Goal: Task Accomplishment & Management: Complete application form

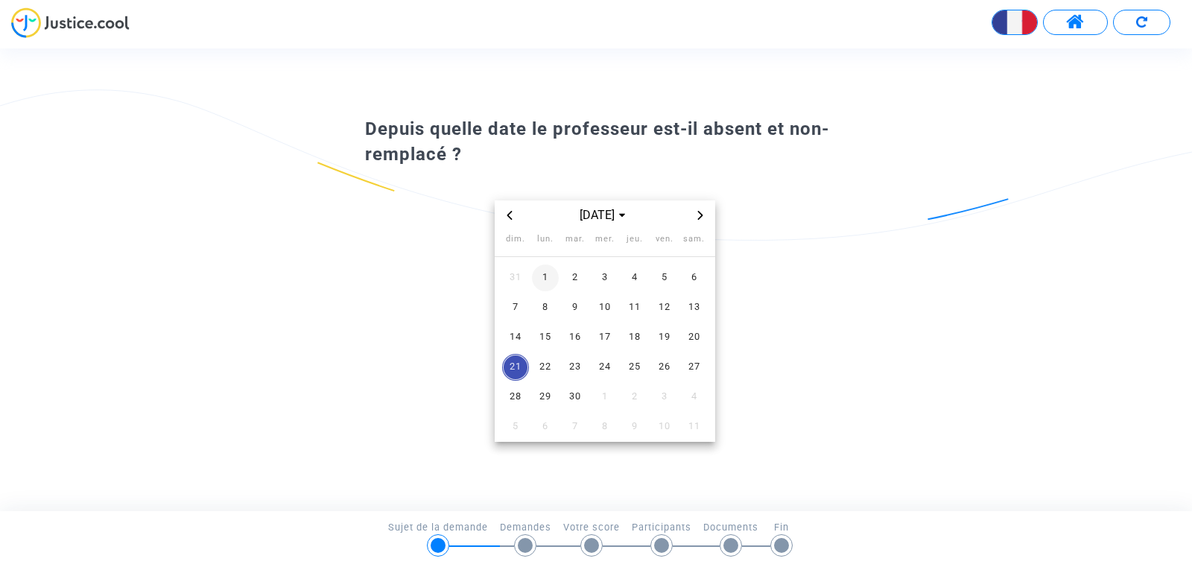
click at [543, 281] on span "1" at bounding box center [545, 277] width 27 height 27
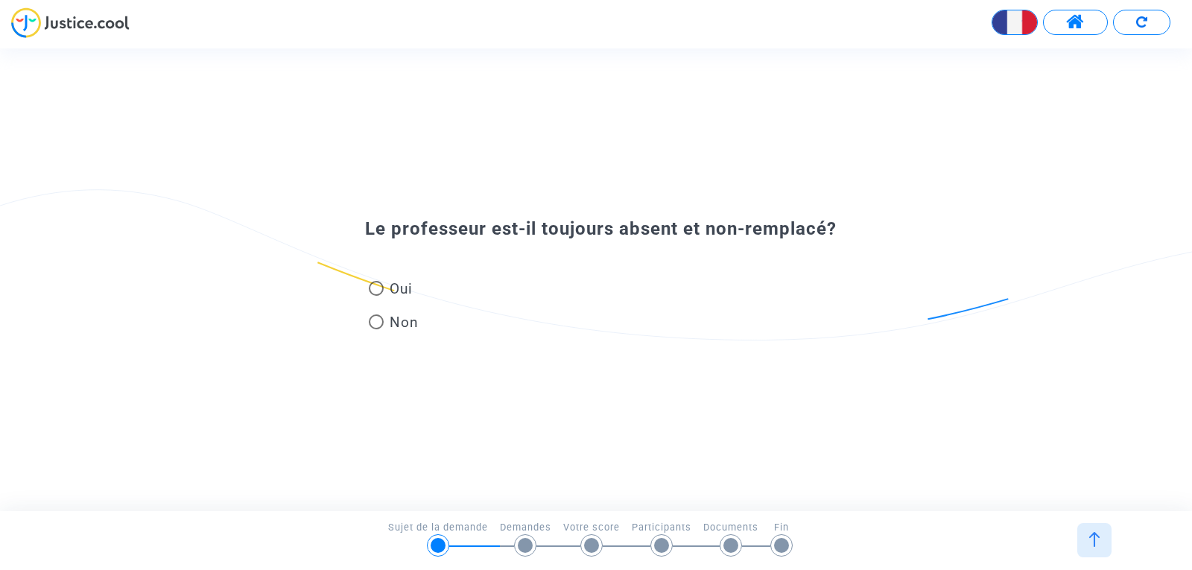
click at [1090, 528] on div at bounding box center [1094, 540] width 34 height 34
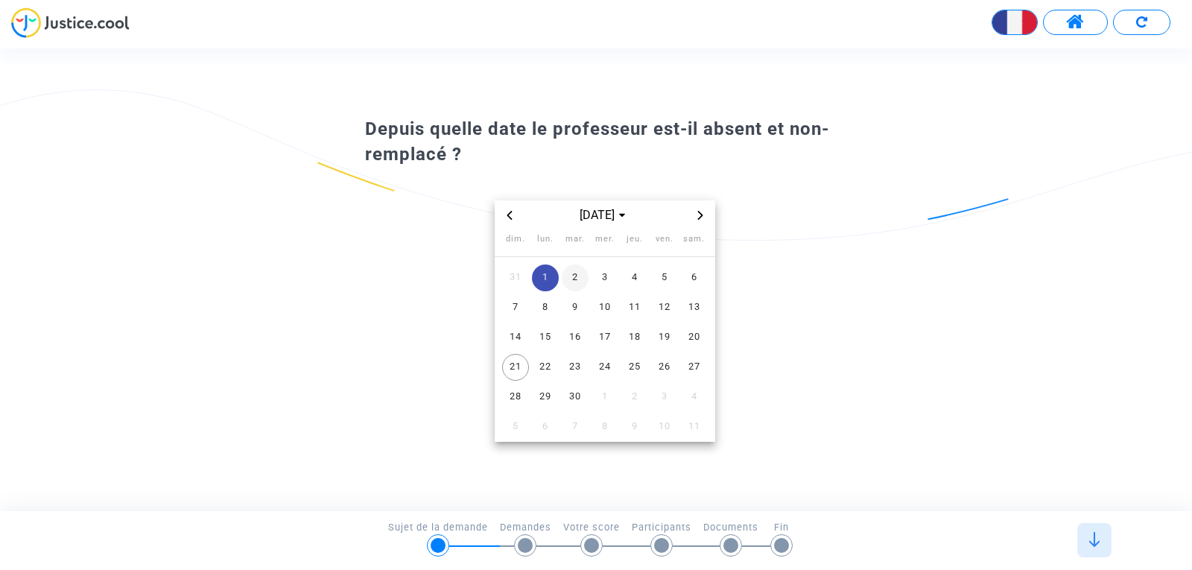
click at [579, 276] on span "2" at bounding box center [575, 277] width 27 height 27
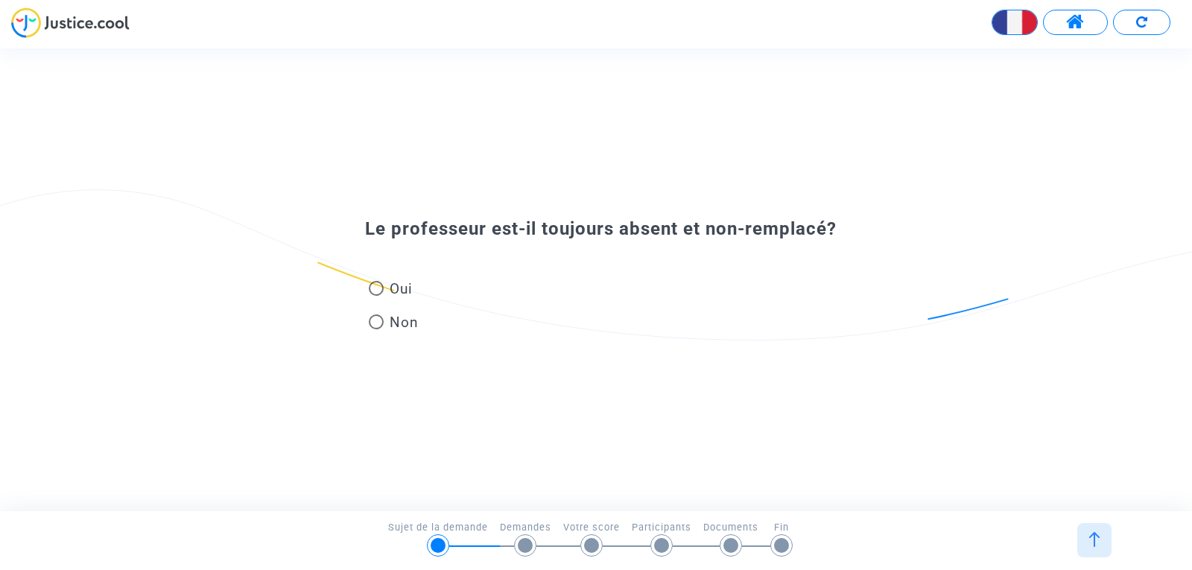
click at [1098, 539] on img at bounding box center [1094, 539] width 15 height 15
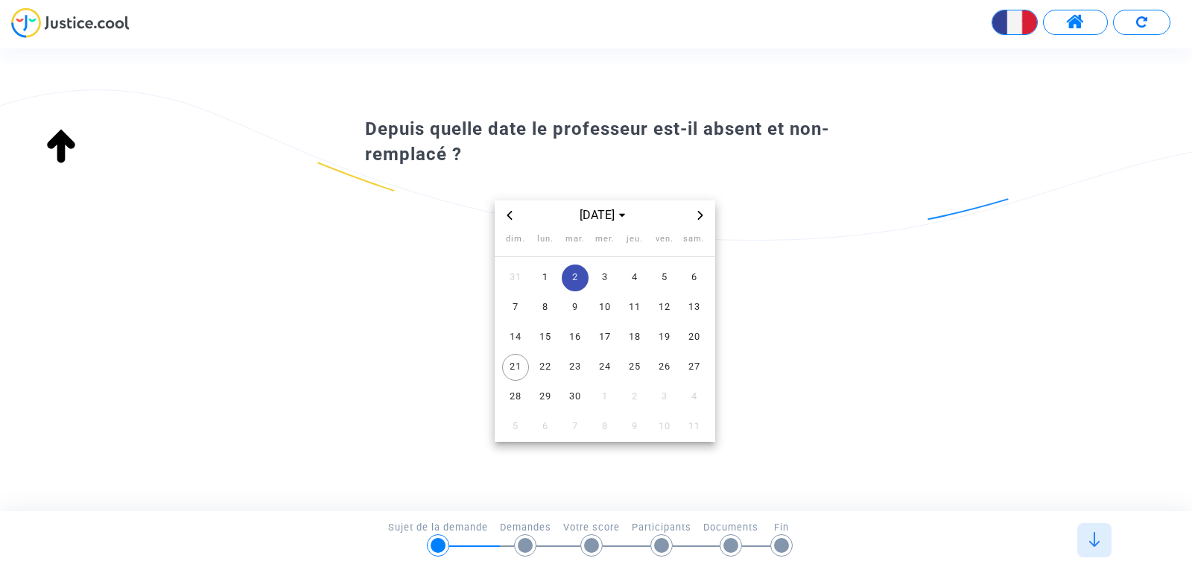
click at [1098, 539] on img at bounding box center [1094, 539] width 15 height 15
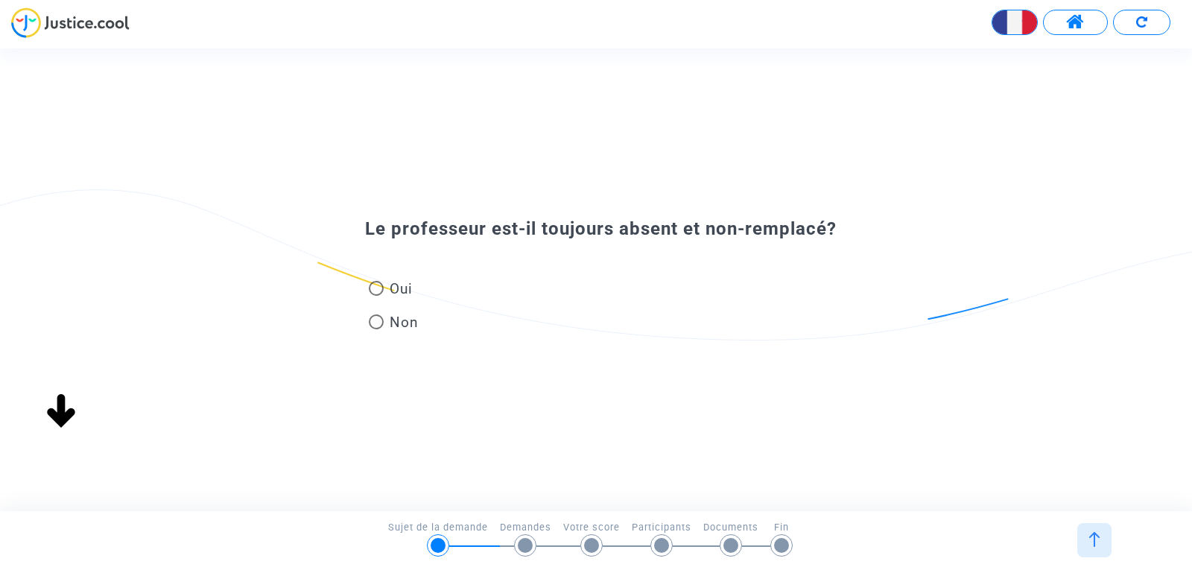
click at [1095, 530] on div at bounding box center [1094, 540] width 34 height 34
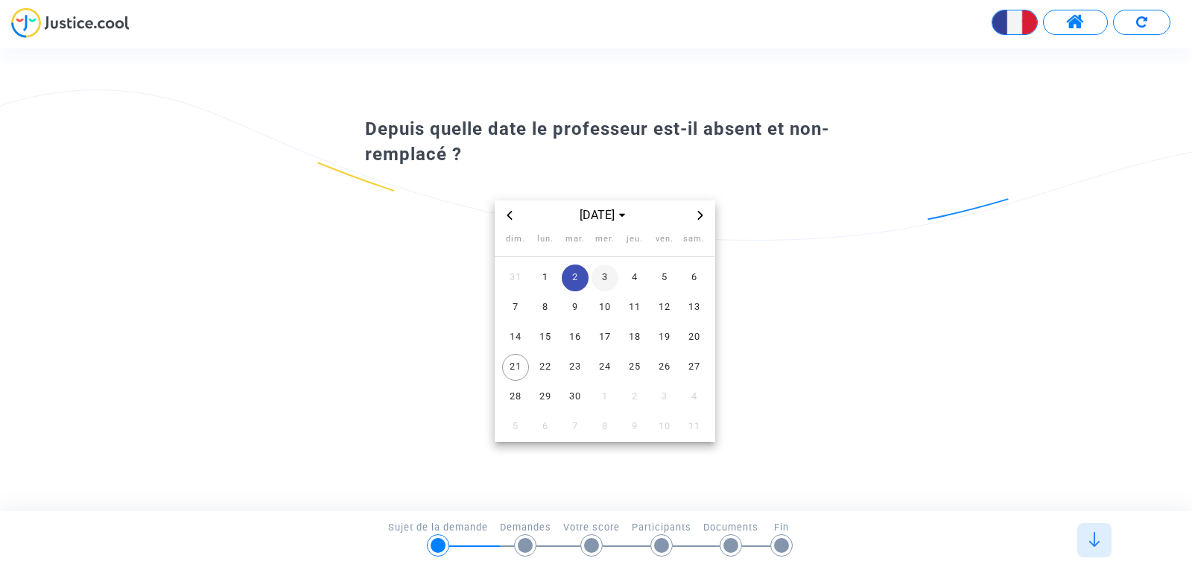
click at [608, 286] on span "3" at bounding box center [604, 277] width 27 height 27
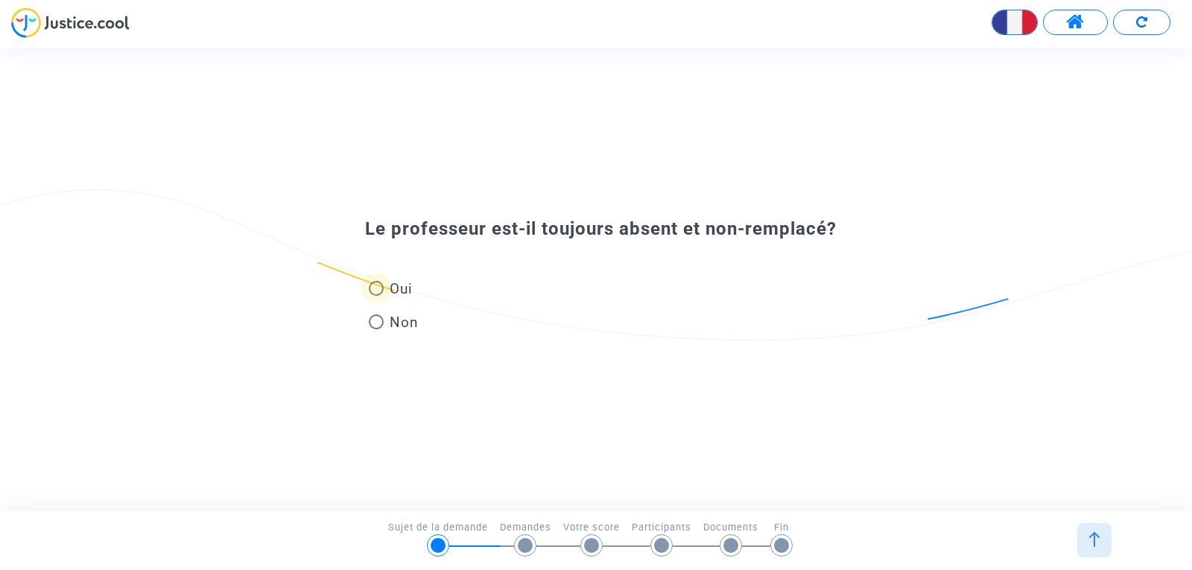
click at [378, 285] on span at bounding box center [376, 288] width 15 height 15
click at [376, 296] on input "Oui" at bounding box center [375, 296] width 1 height 1
radio input "true"
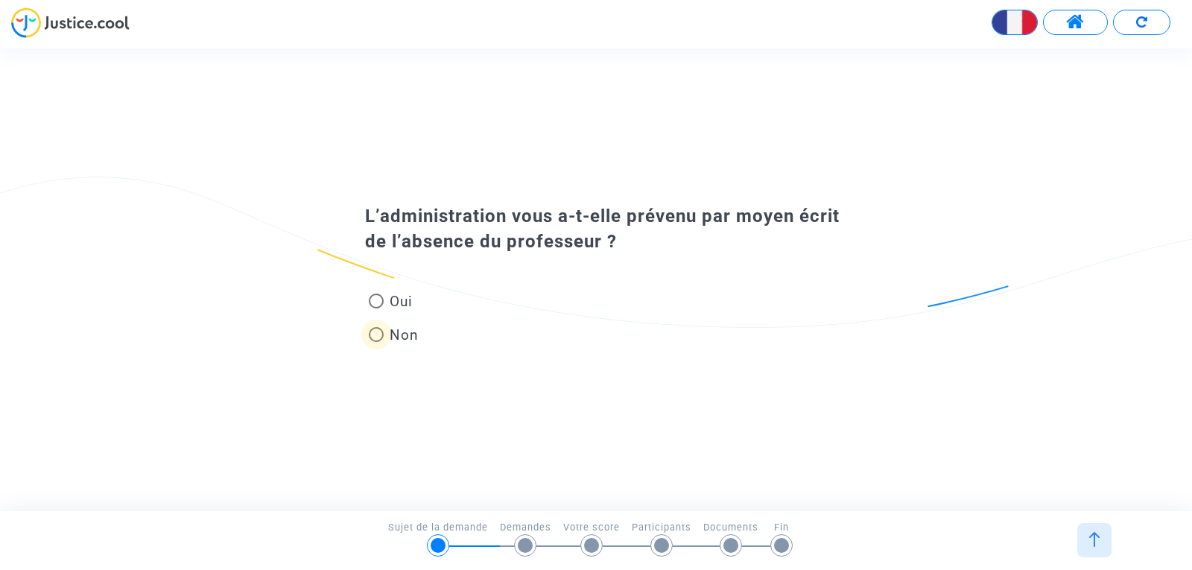
click at [376, 334] on span at bounding box center [376, 334] width 0 height 0
click at [376, 342] on input "Non" at bounding box center [375, 342] width 1 height 1
radio input "true"
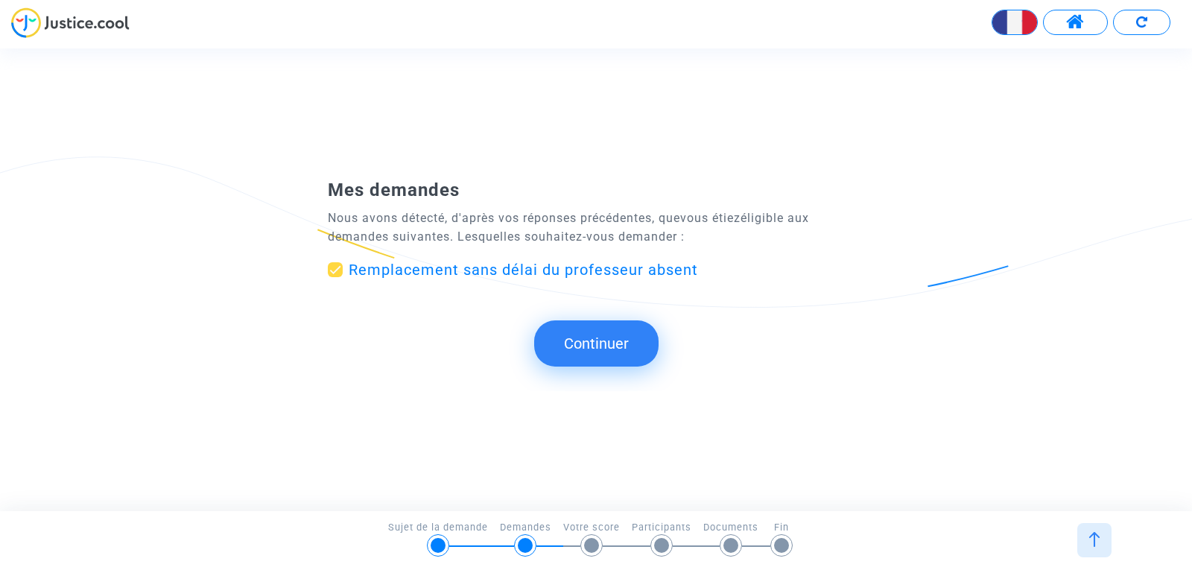
click at [571, 341] on button "Continuer" at bounding box center [596, 343] width 124 height 46
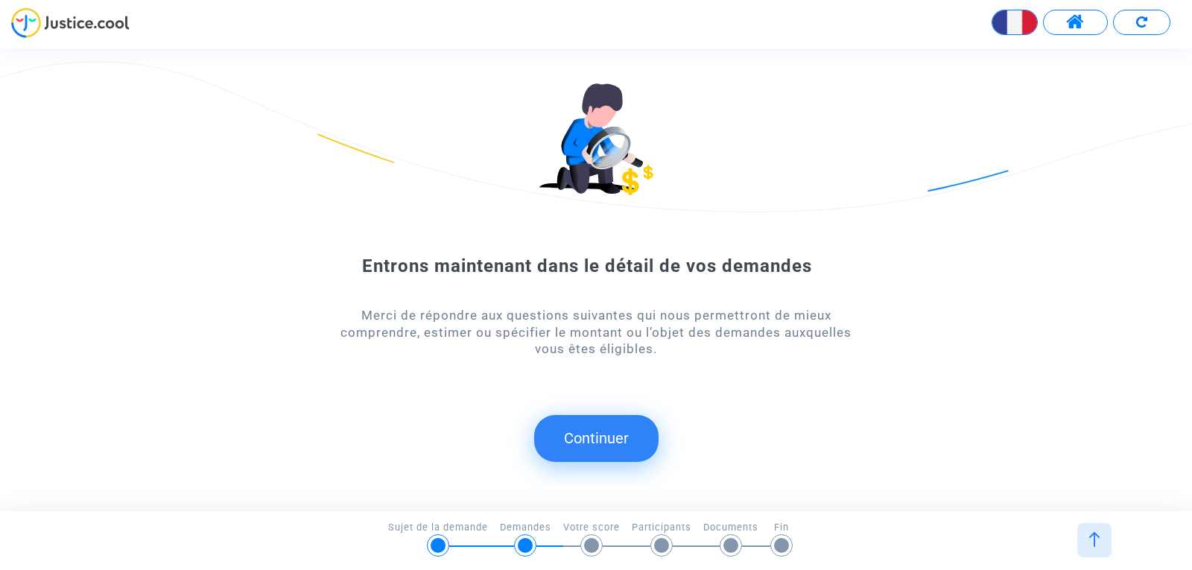
click at [606, 425] on button "Continuer" at bounding box center [596, 438] width 124 height 46
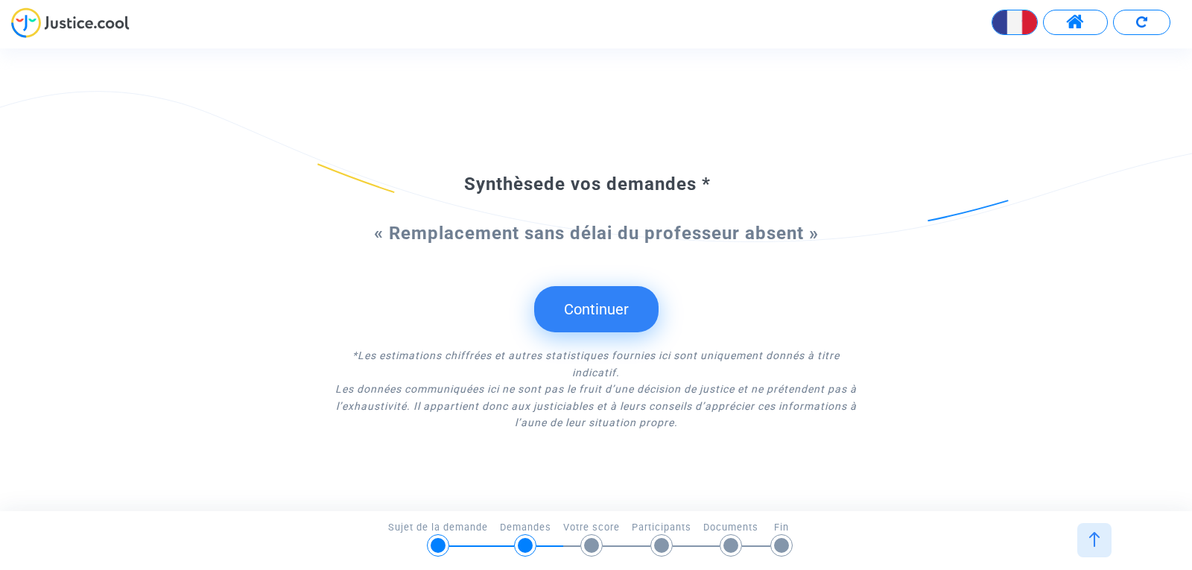
click at [616, 320] on button "Continuer" at bounding box center [596, 309] width 124 height 46
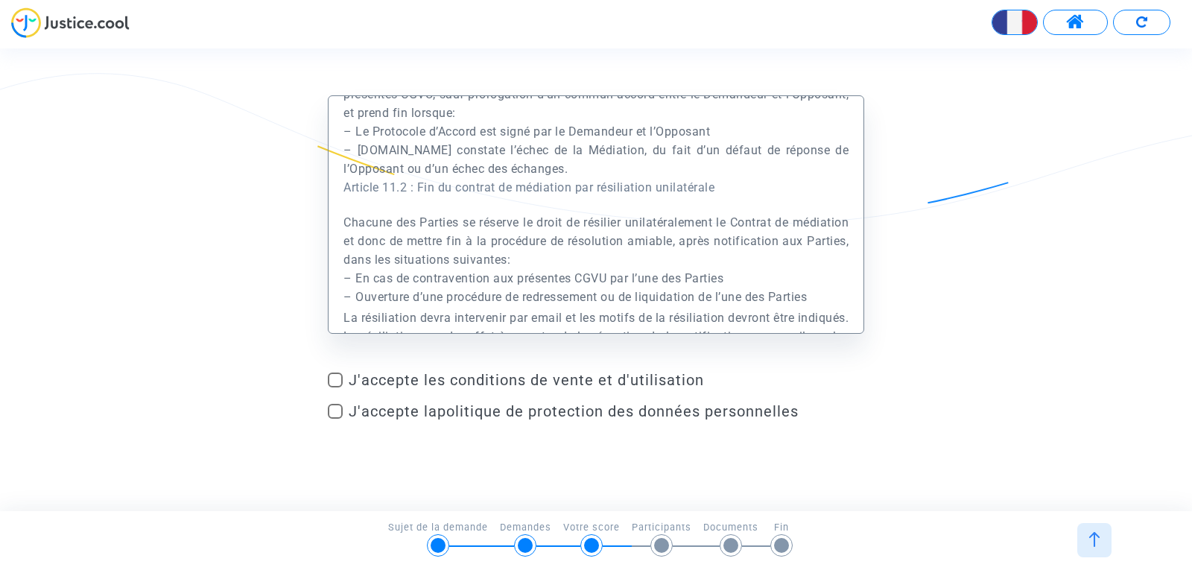
scroll to position [27527, 0]
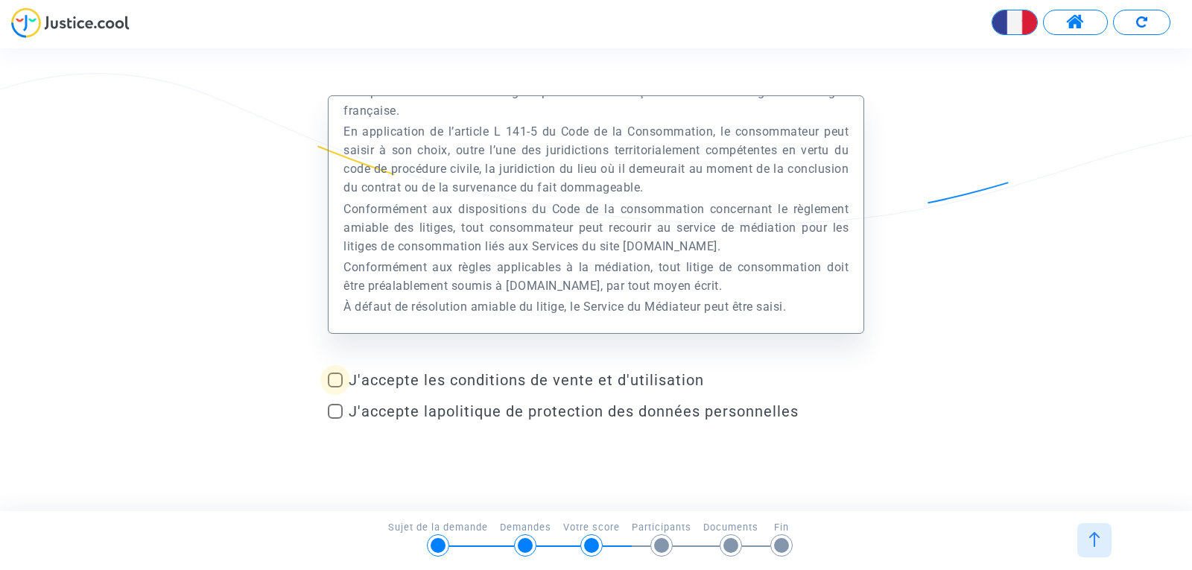
click at [334, 375] on span at bounding box center [335, 379] width 15 height 15
click at [334, 387] on input "J'accepte les conditions de vente et d'utilisation" at bounding box center [334, 387] width 1 height 1
checkbox input "true"
click at [332, 409] on span at bounding box center [335, 411] width 15 height 15
click at [334, 419] on input "J'accepte la politique de protection des données personnelles" at bounding box center [334, 419] width 1 height 1
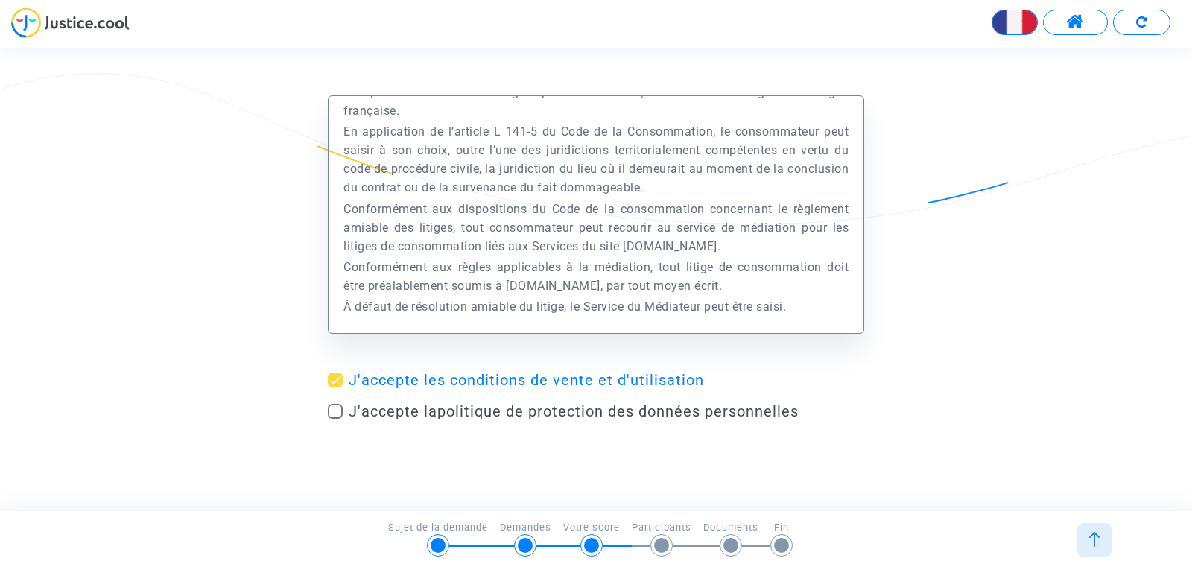
checkbox input "true"
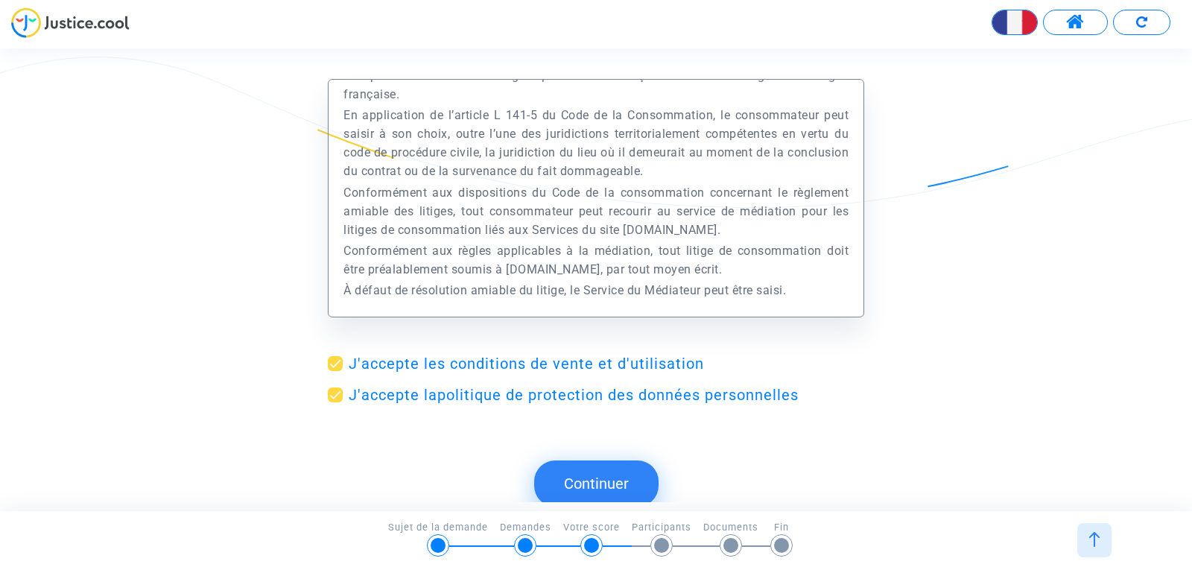
click at [561, 480] on button "Continuer" at bounding box center [596, 483] width 124 height 46
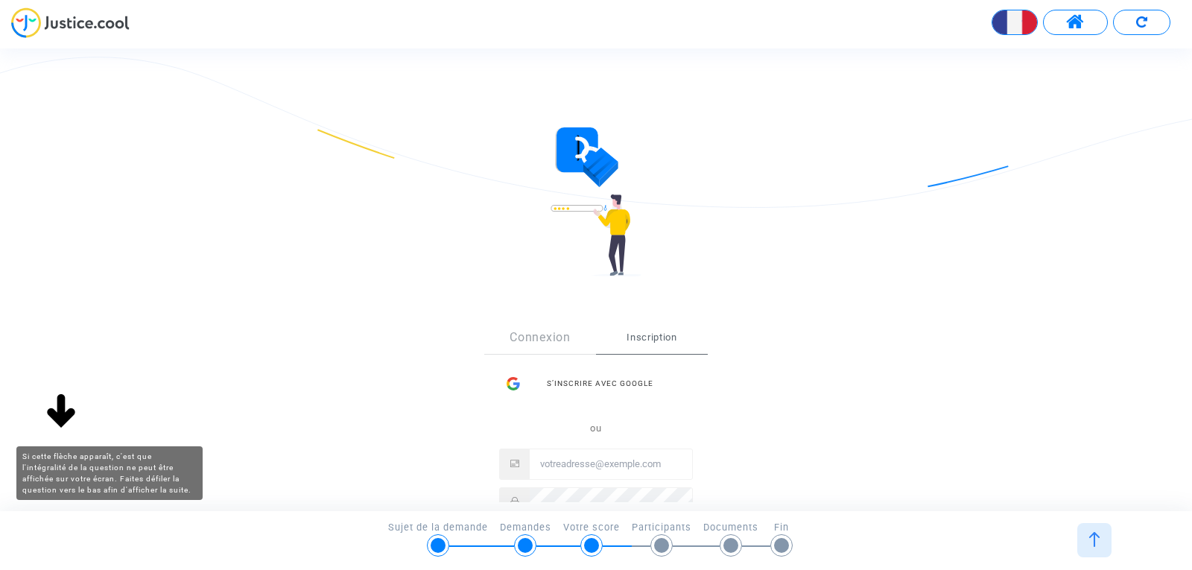
click at [58, 403] on img at bounding box center [61, 412] width 48 height 48
